Goal: Find specific page/section: Find specific page/section

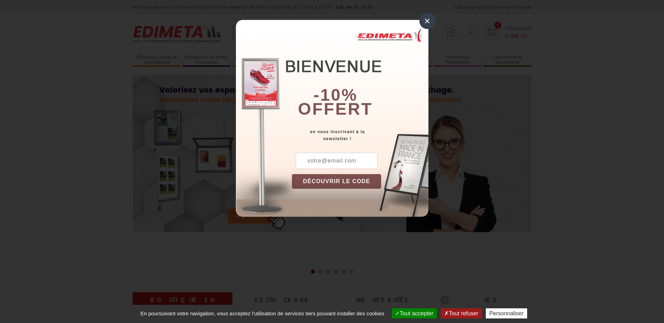
click at [425, 18] on div "×" at bounding box center [427, 21] width 16 height 16
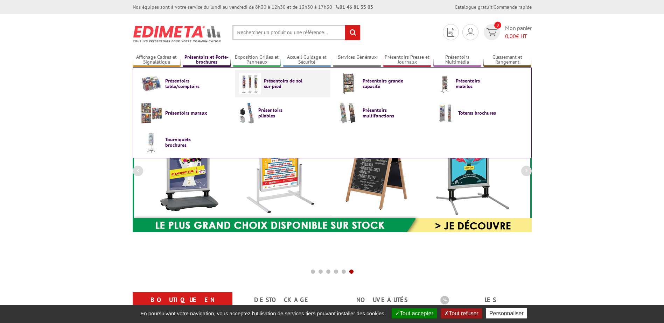
click at [270, 90] on link "Présentoirs de sol sur pied" at bounding box center [283, 84] width 88 height 22
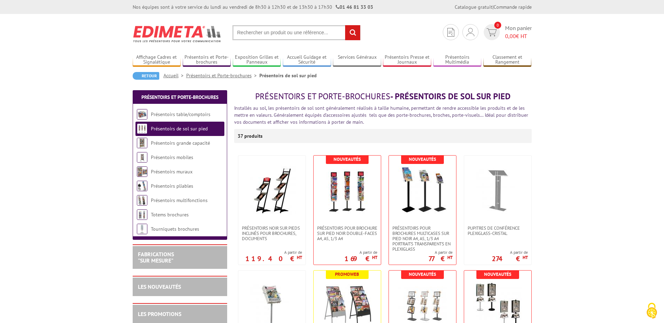
click at [254, 35] on input "text" at bounding box center [296, 32] width 128 height 15
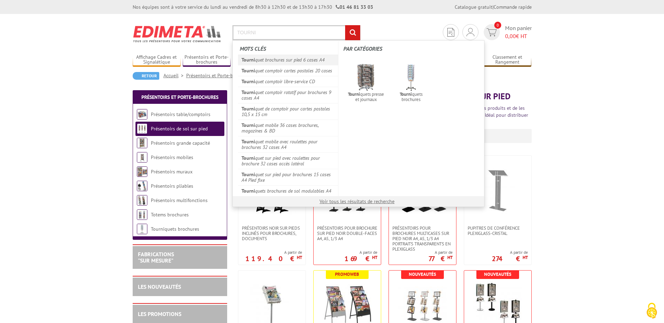
type input "TOURNI"
click at [262, 60] on link "Tourni quet brochures sur pied 6 cases A4" at bounding box center [288, 60] width 100 height 11
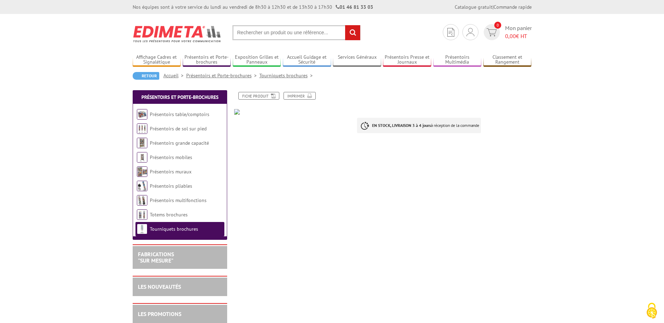
click at [284, 29] on input "text" at bounding box center [296, 32] width 128 height 15
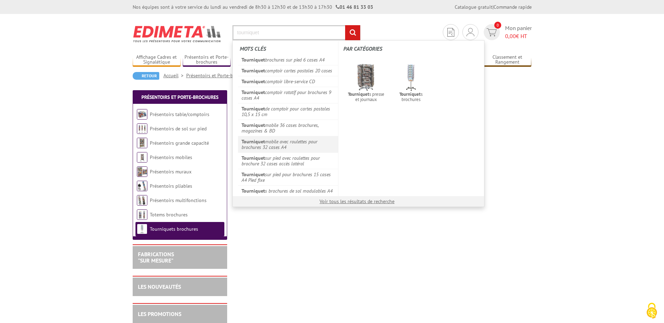
type input "tourniquet"
click at [301, 139] on link "Tourniquet mobile avec roulettes pour brochures 32 cases A4" at bounding box center [288, 144] width 100 height 16
